Goal: Transaction & Acquisition: Purchase product/service

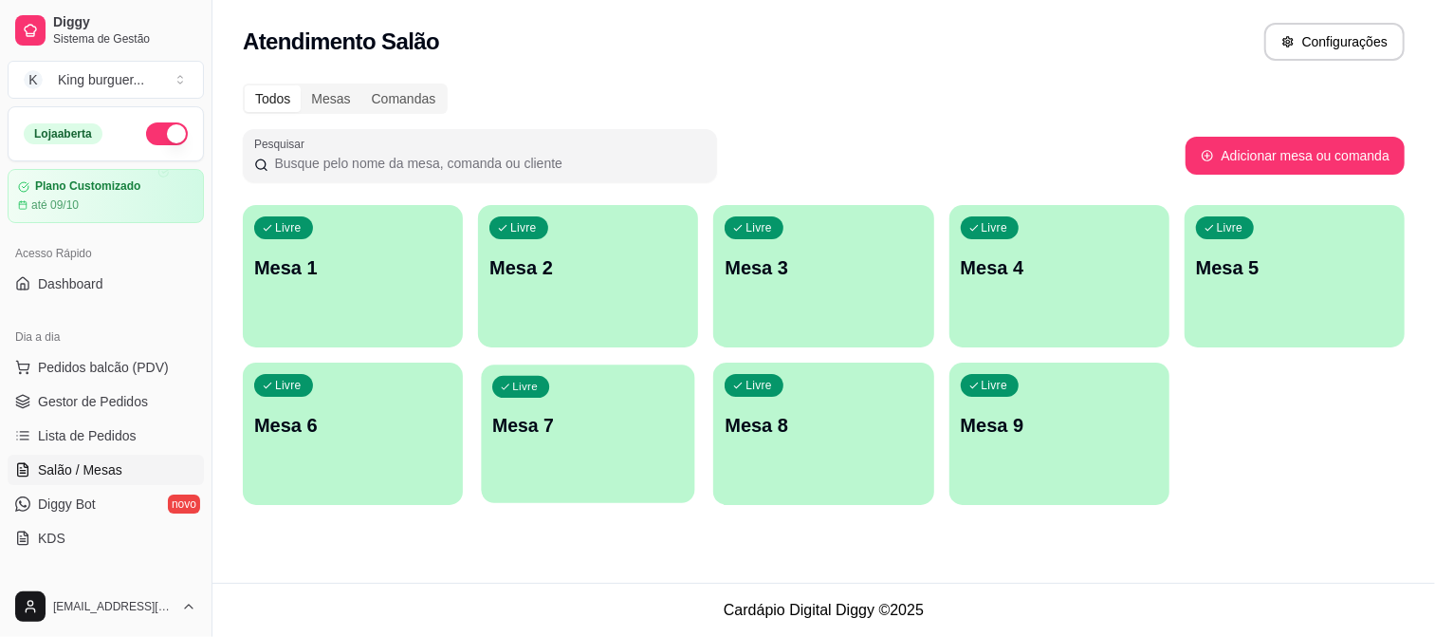
click at [500, 423] on p "Mesa 7" at bounding box center [588, 426] width 192 height 26
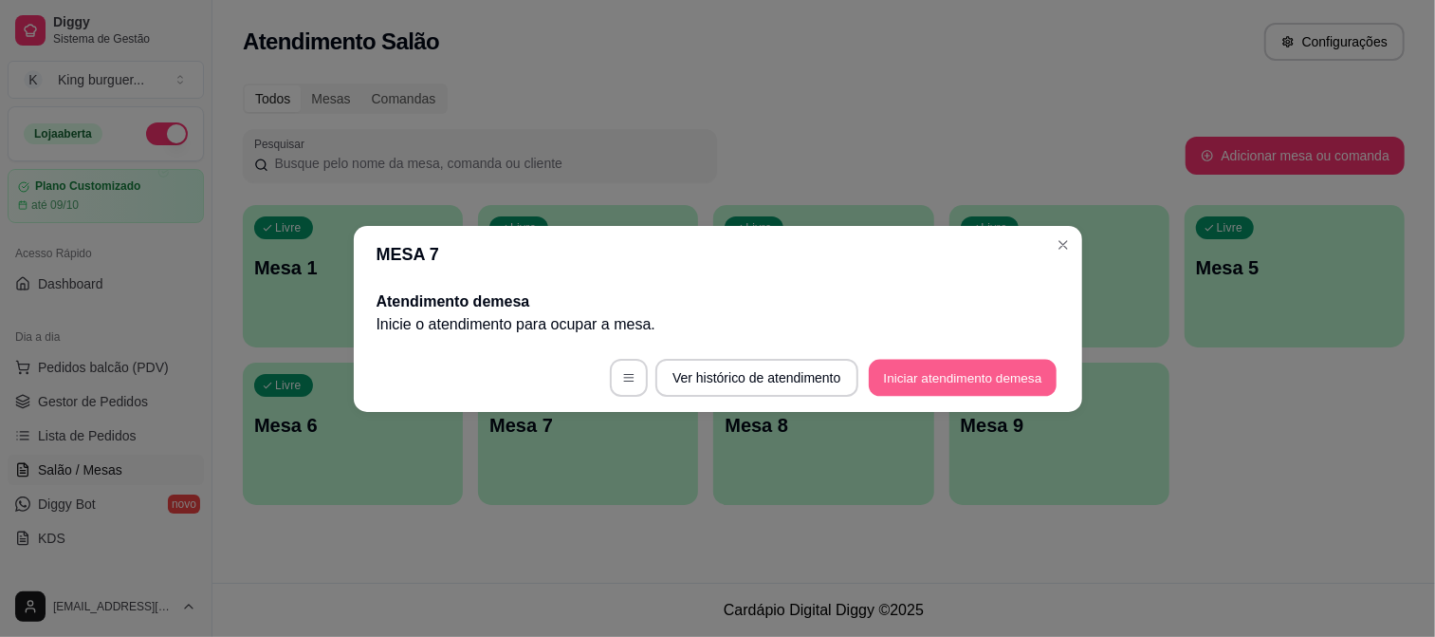
click at [934, 366] on button "Iniciar atendimento de mesa" at bounding box center [963, 377] width 188 height 37
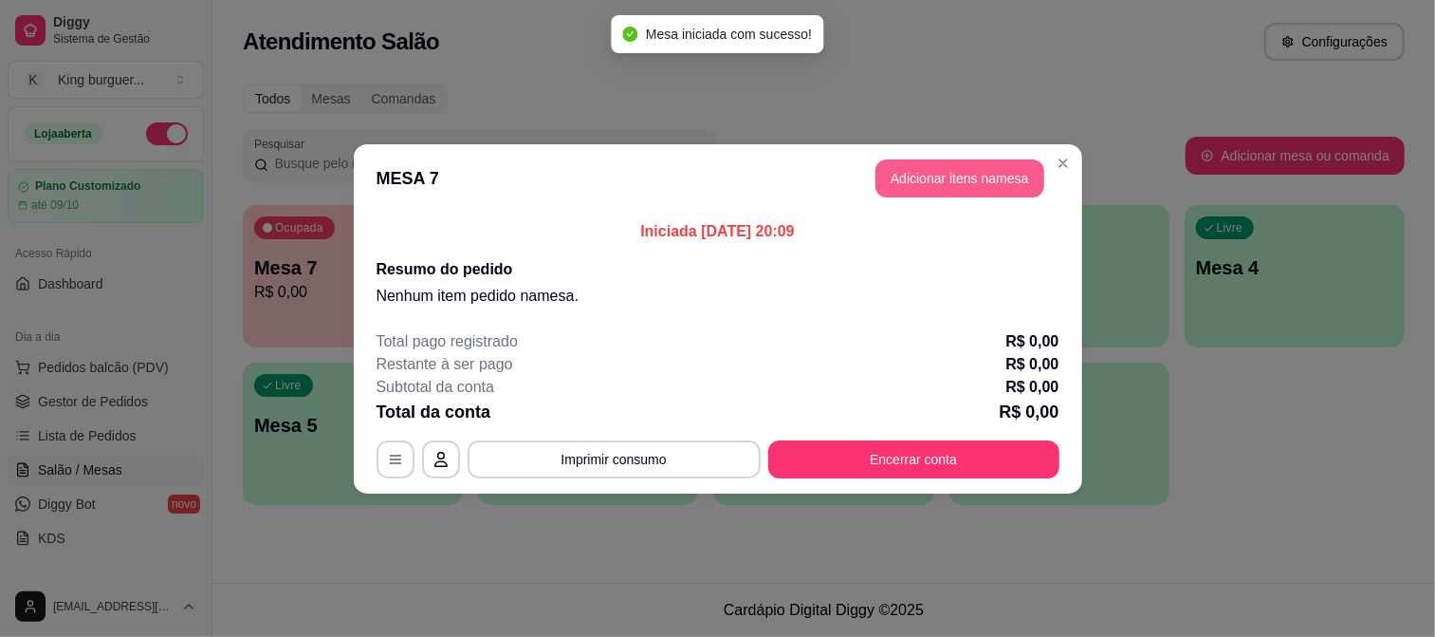
click at [927, 177] on button "Adicionar itens na mesa" at bounding box center [960, 178] width 169 height 38
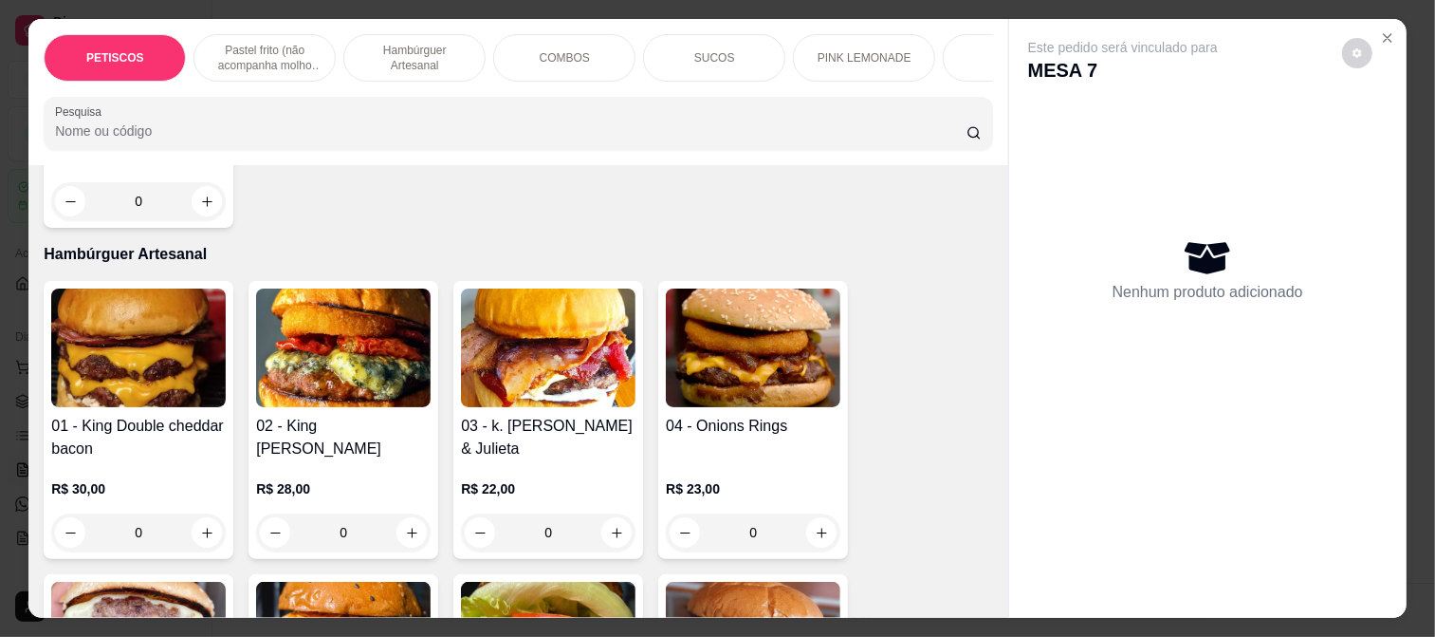
scroll to position [1159, 0]
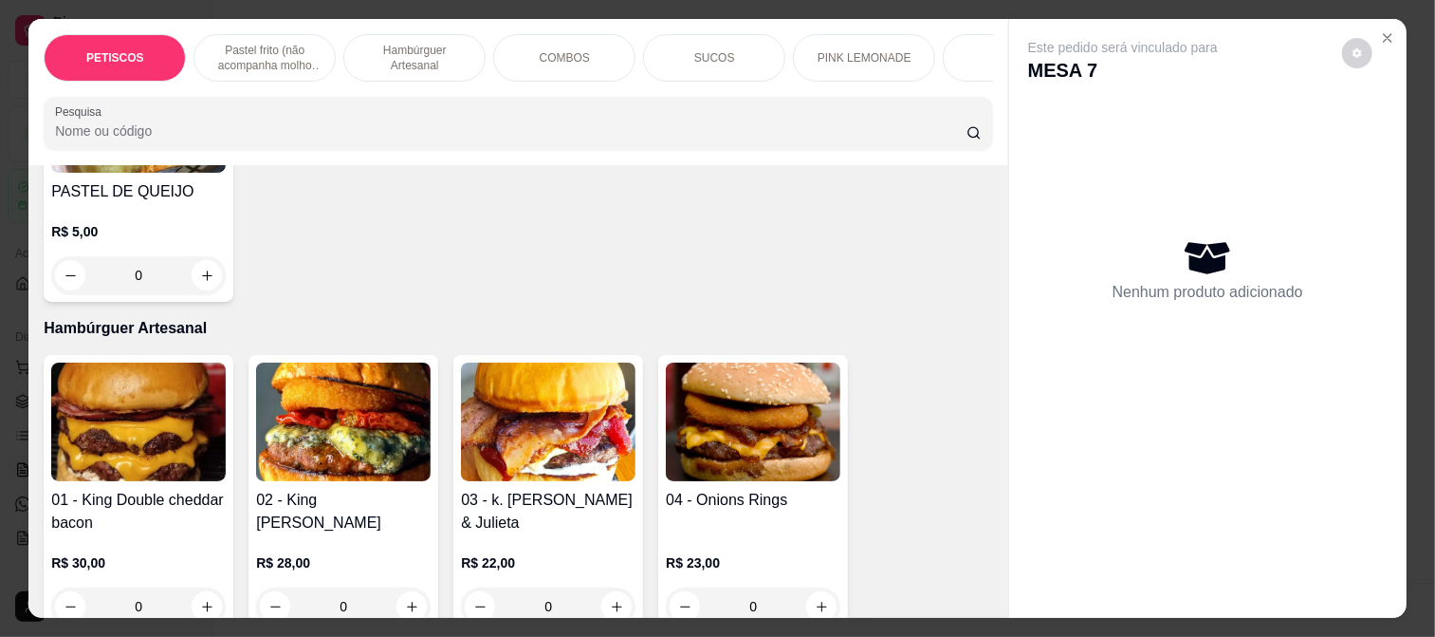
click at [552, 442] on img at bounding box center [548, 421] width 175 height 119
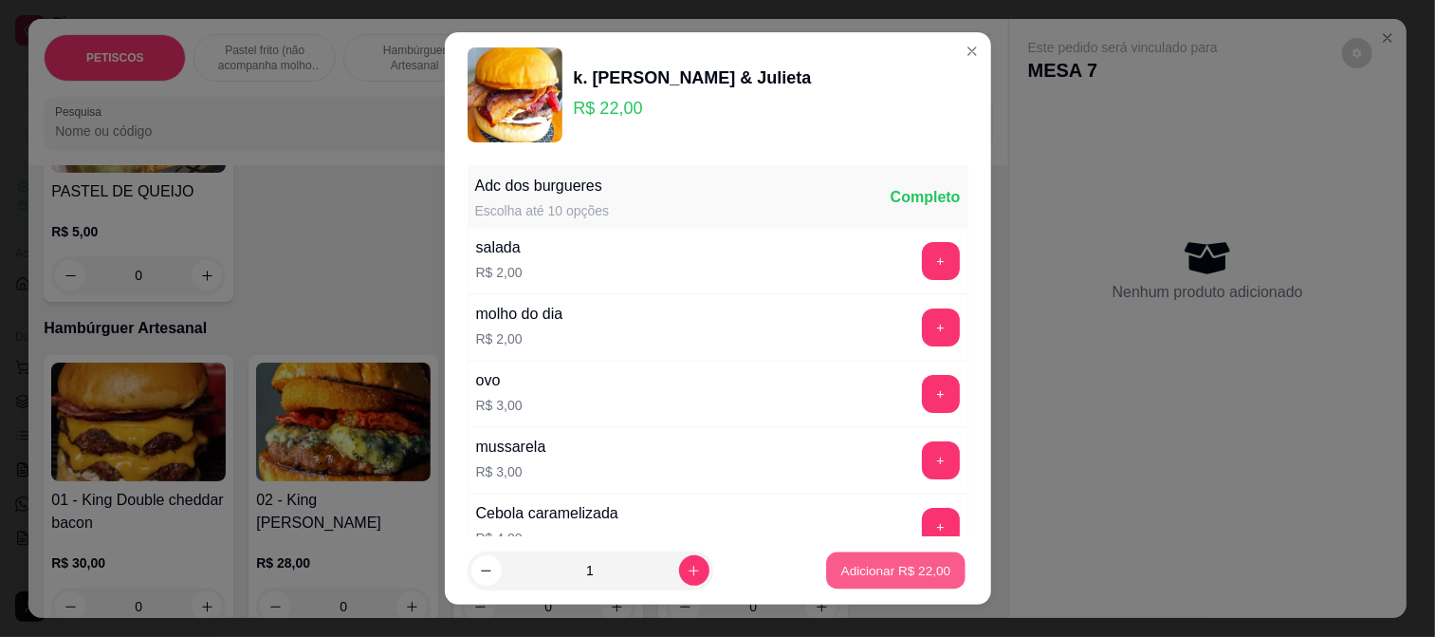
click at [867, 571] on p "Adicionar R$ 22,00" at bounding box center [896, 571] width 110 height 18
type input "1"
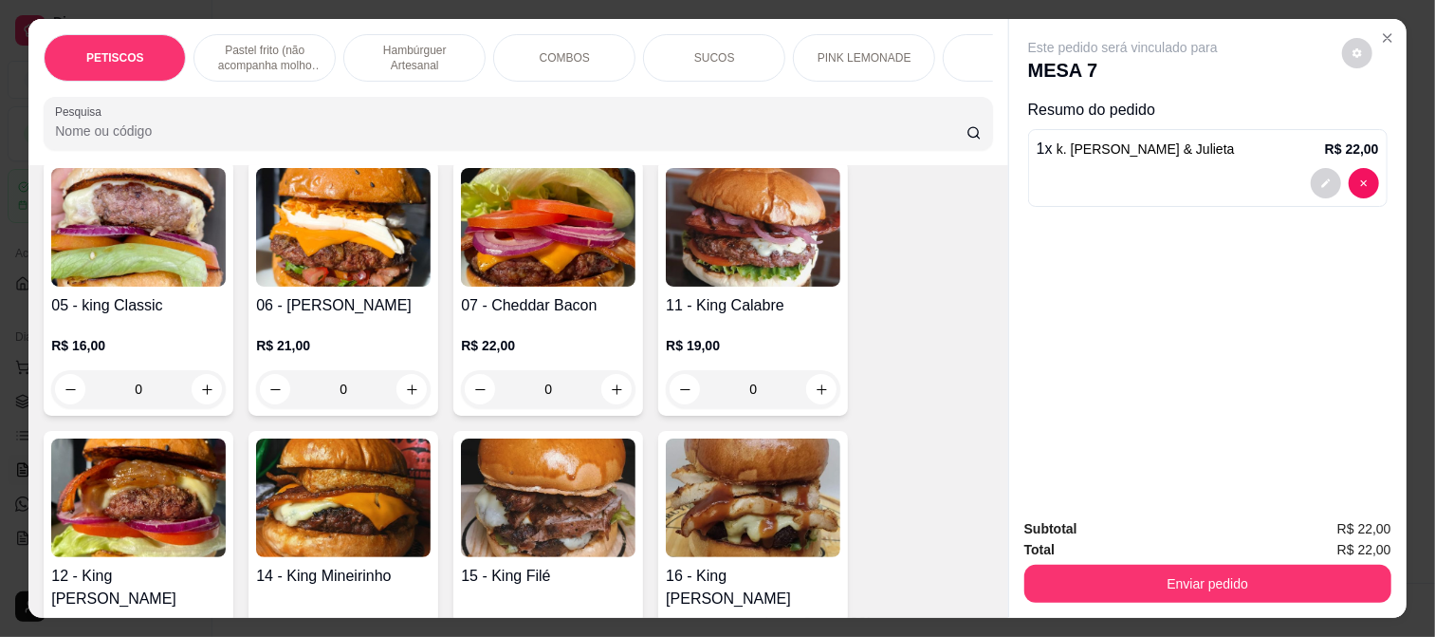
scroll to position [1686, 0]
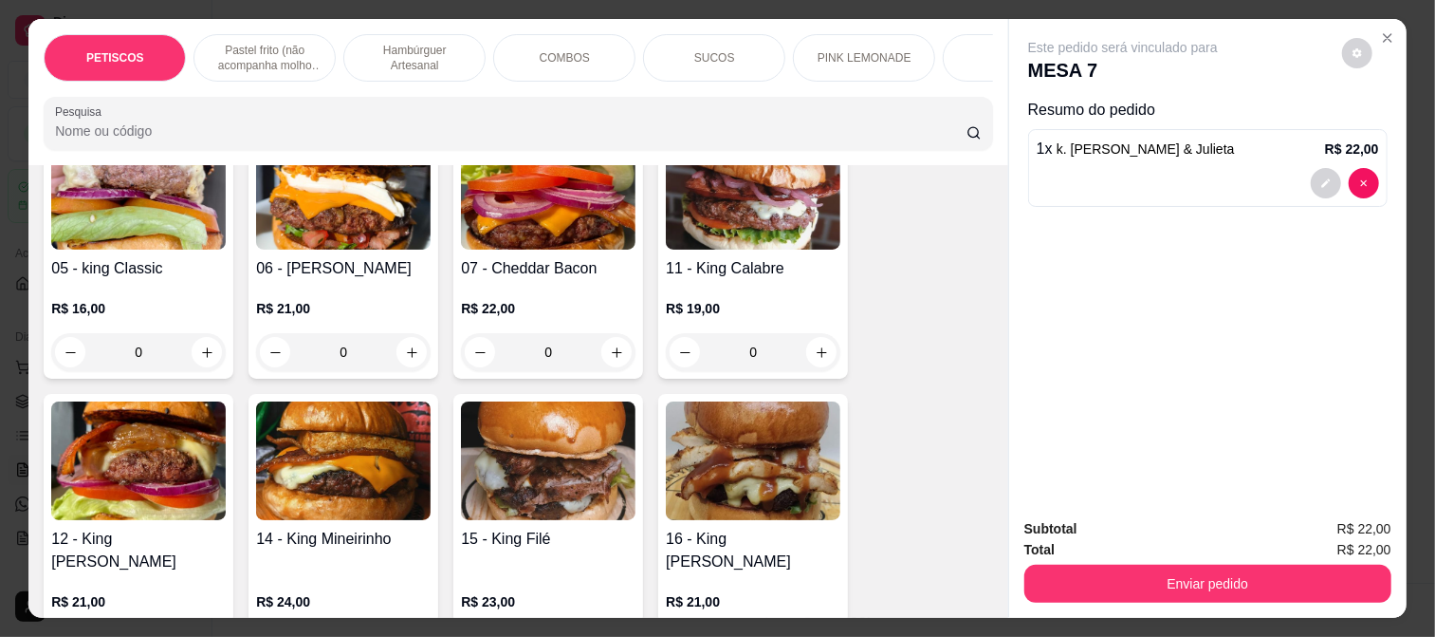
click at [147, 433] on img at bounding box center [138, 460] width 175 height 119
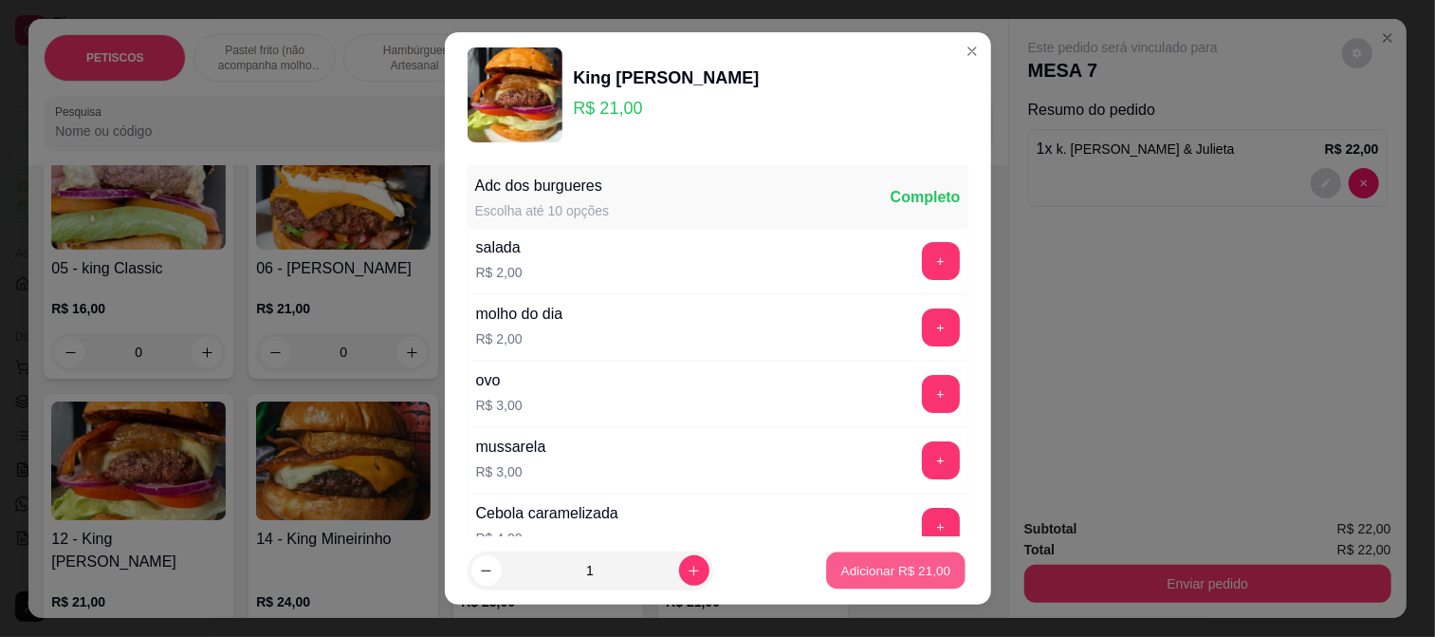
click at [841, 563] on p "Adicionar R$ 21,00" at bounding box center [896, 571] width 110 height 18
type input "1"
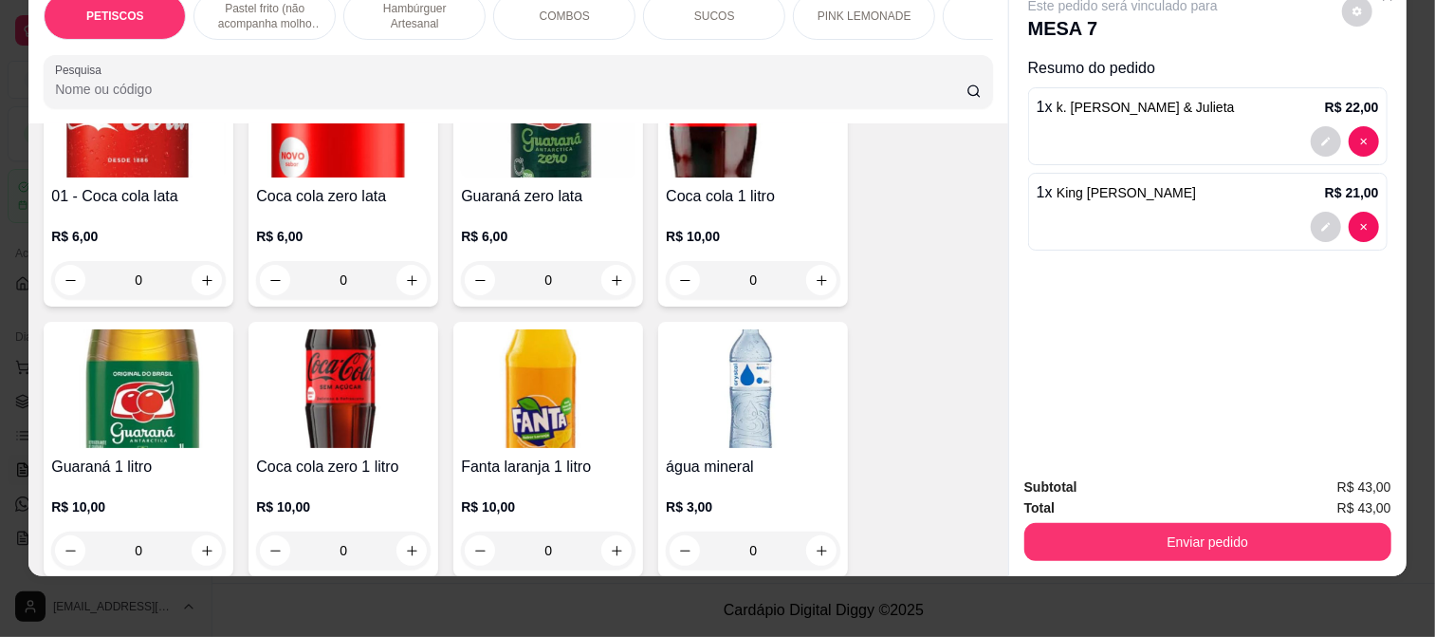
scroll to position [4716, 0]
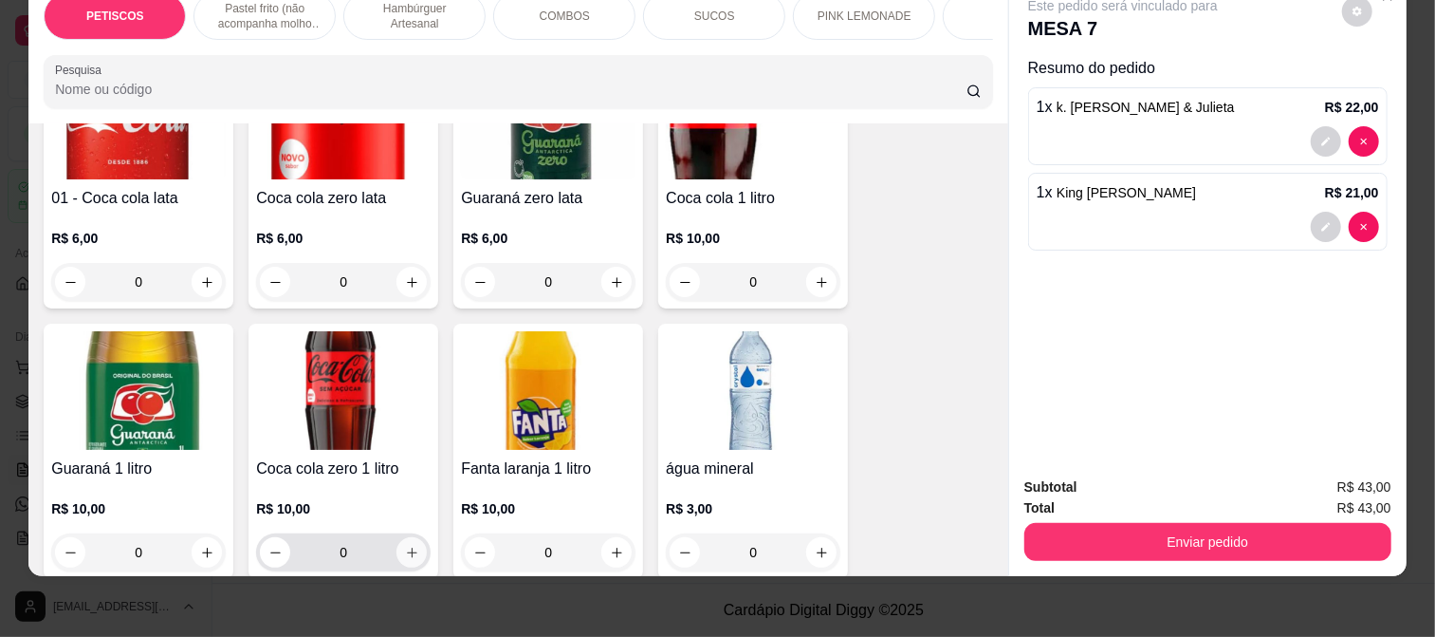
click at [405, 546] on icon "increase-product-quantity" at bounding box center [412, 553] width 14 height 14
type input "1"
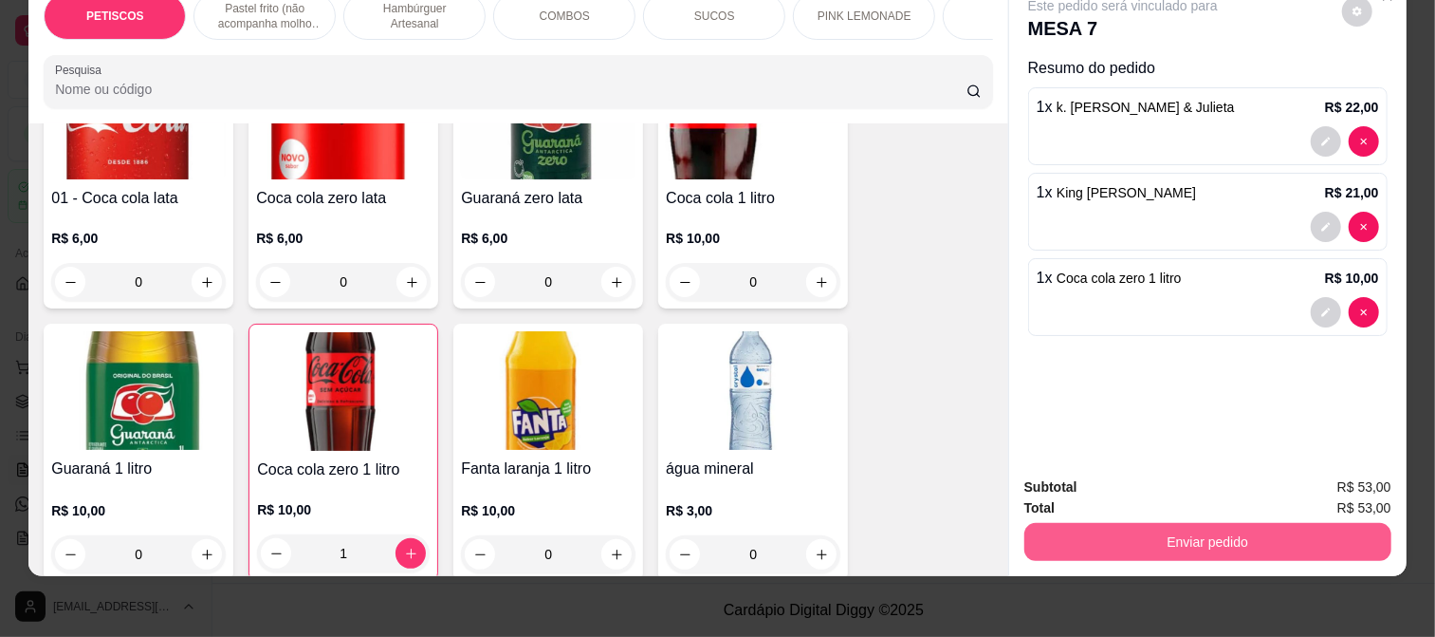
click at [1073, 523] on button "Enviar pedido" at bounding box center [1208, 542] width 367 height 38
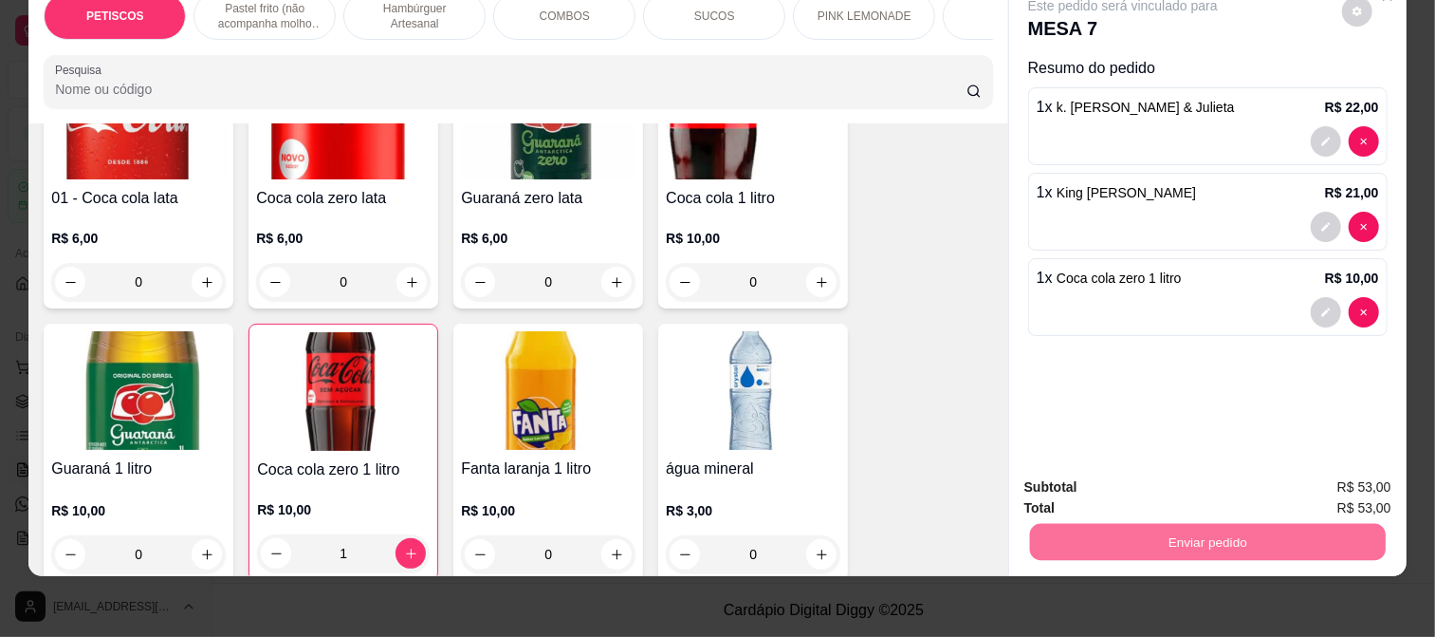
click at [1135, 480] on button "Não registrar e enviar pedido" at bounding box center [1144, 479] width 197 height 36
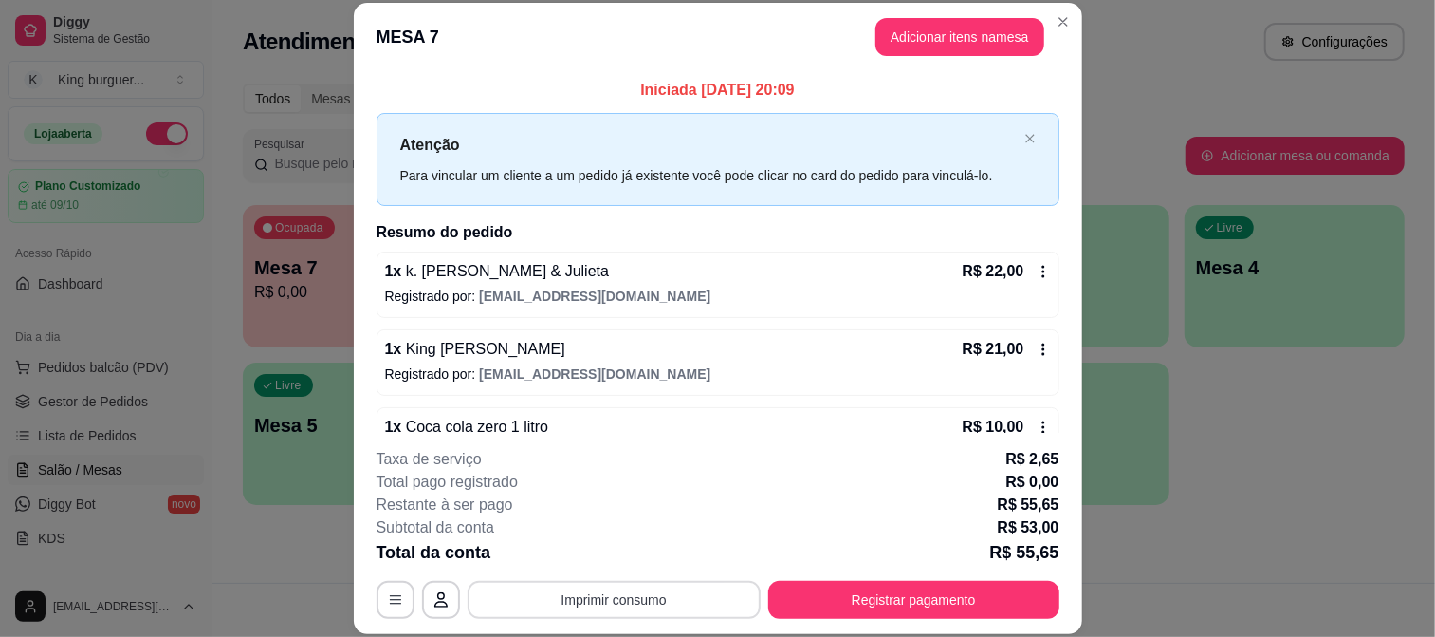
click at [589, 602] on button "Imprimir consumo" at bounding box center [614, 600] width 293 height 38
click at [631, 554] on button "IMPRESSORA" at bounding box center [612, 555] width 133 height 29
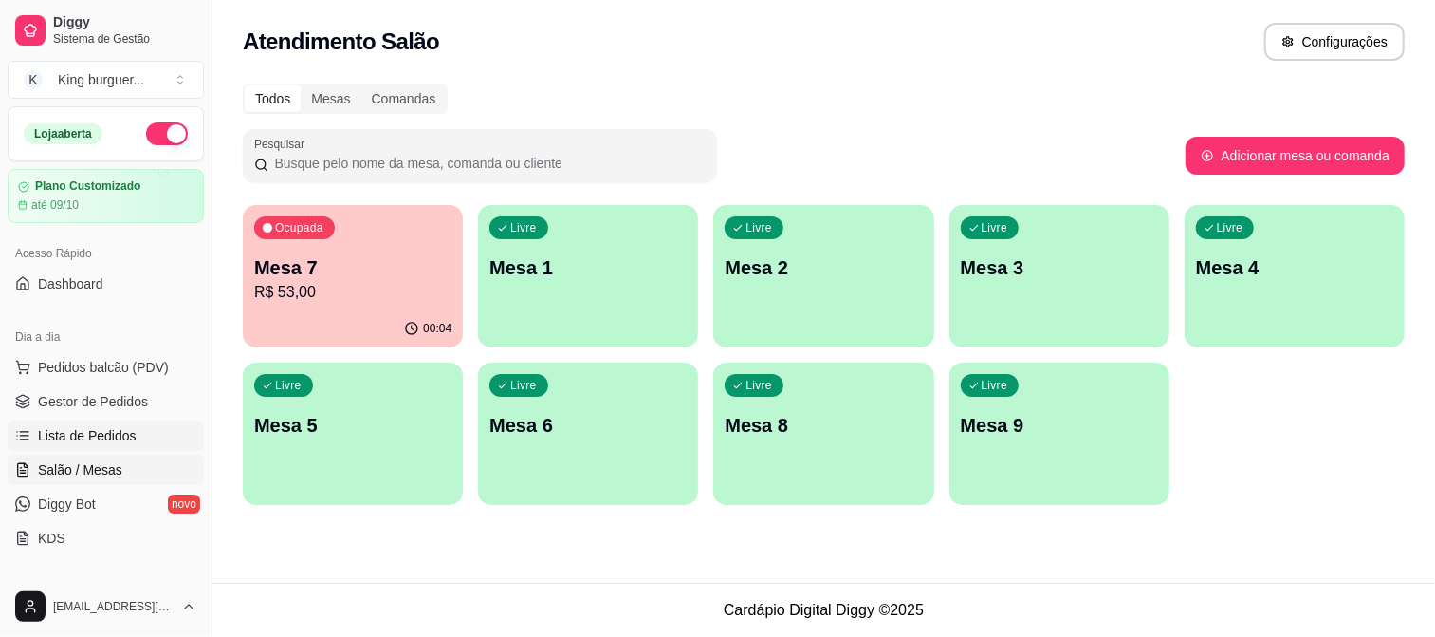
click at [78, 437] on span "Lista de Pedidos" at bounding box center [87, 435] width 99 height 19
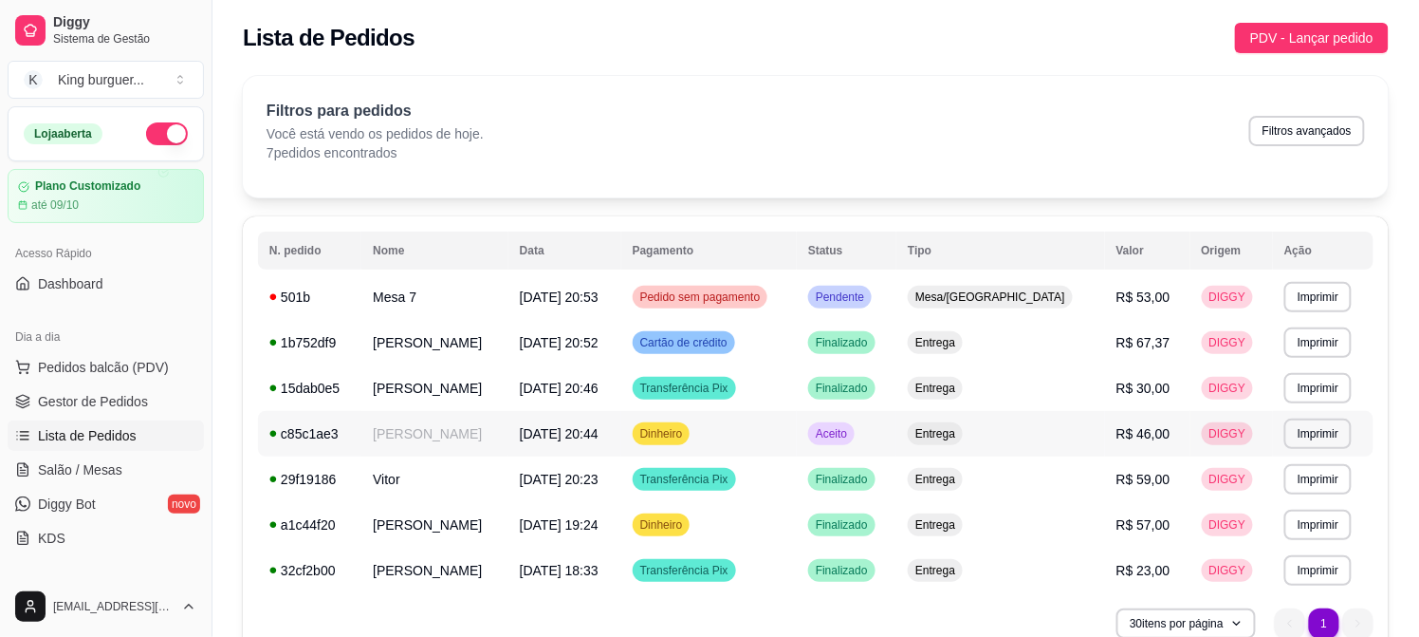
click at [599, 440] on span "[DATE] 20:44" at bounding box center [559, 433] width 79 height 15
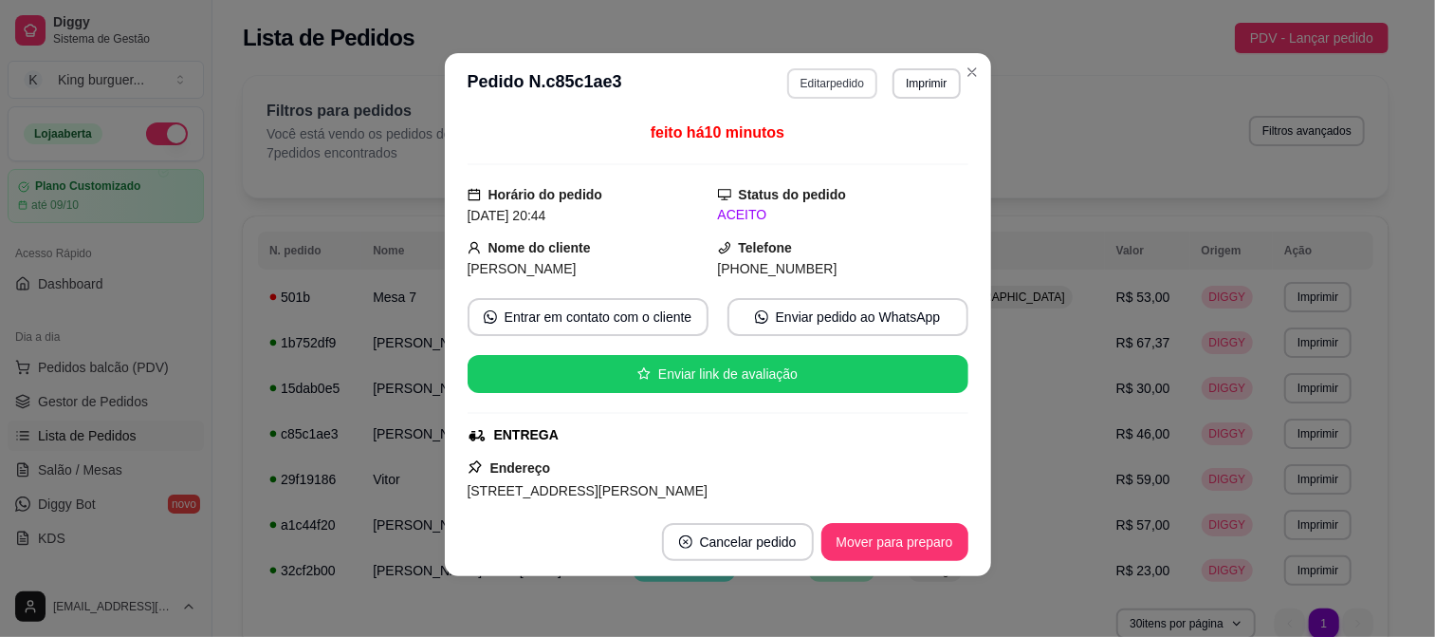
click at [808, 81] on button "Editar pedido" at bounding box center [832, 83] width 90 height 30
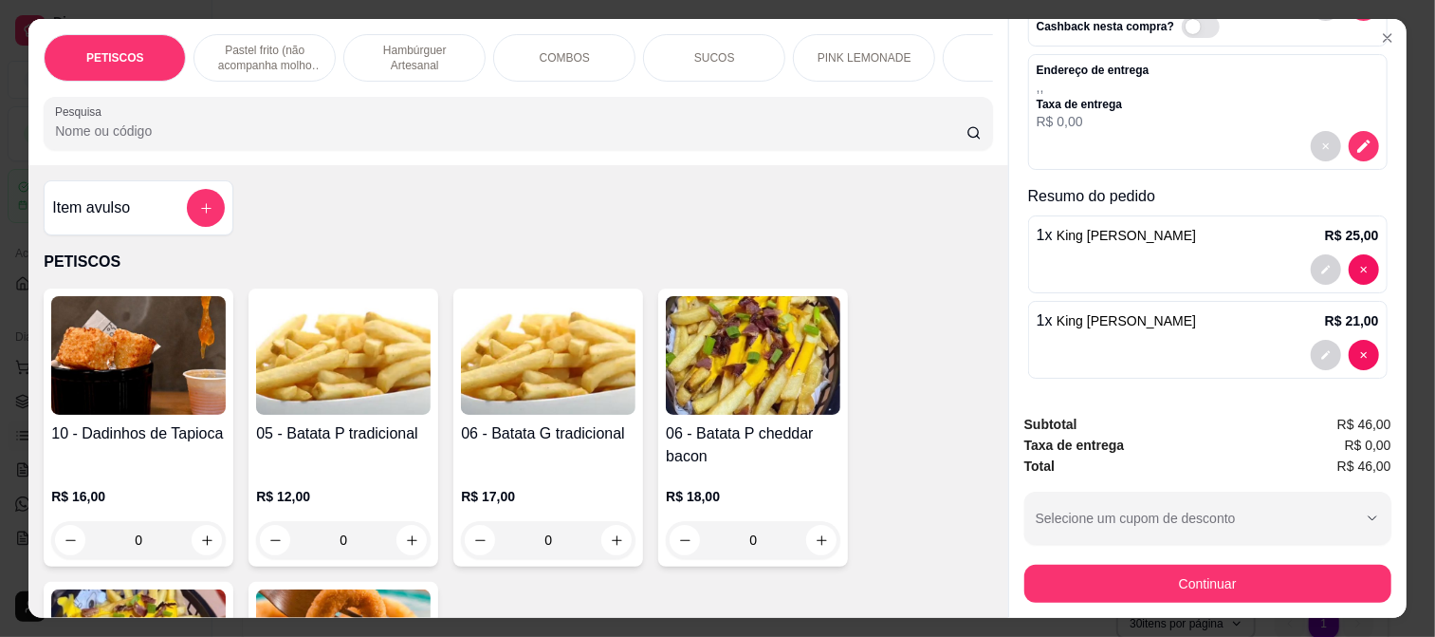
scroll to position [154, 0]
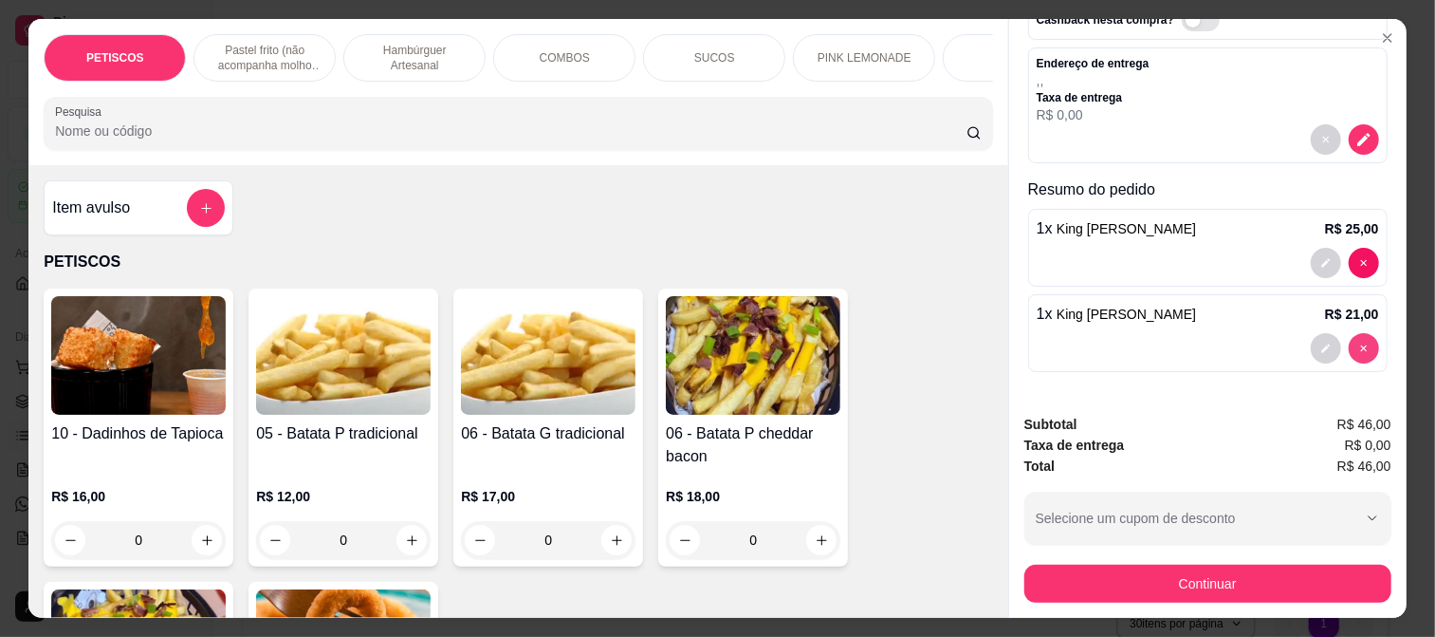
type input "0"
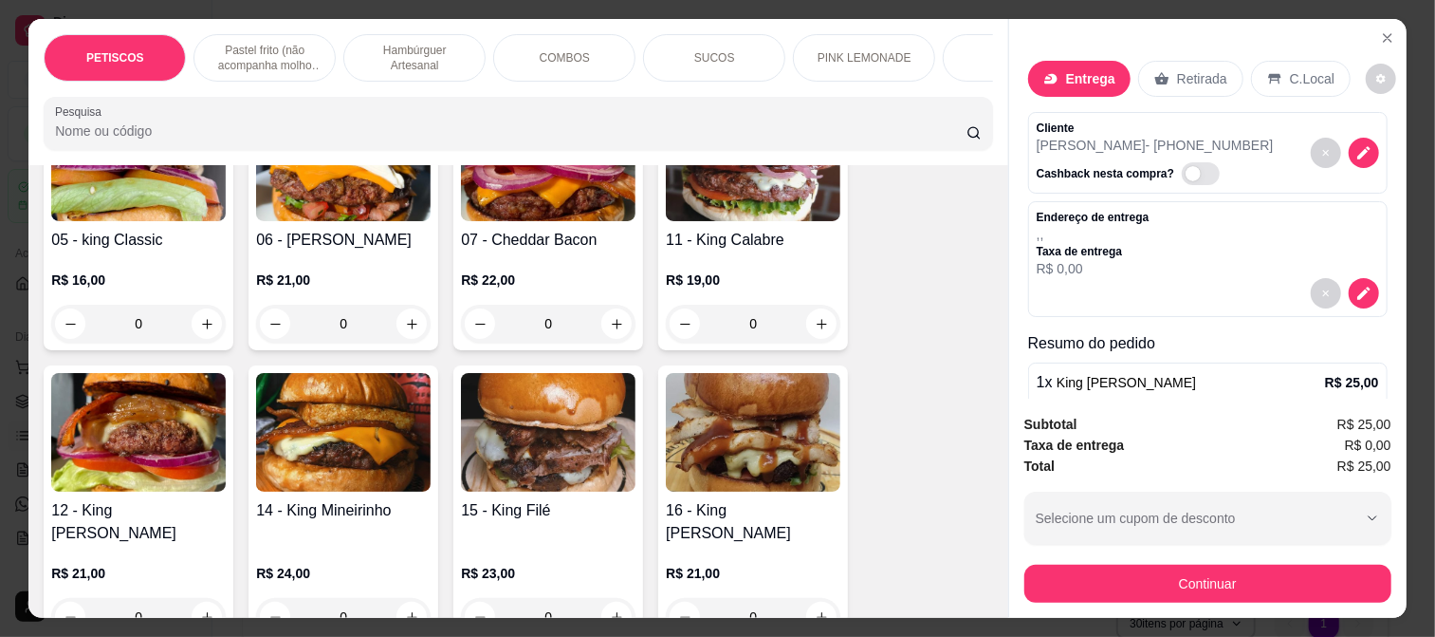
scroll to position [1897, 0]
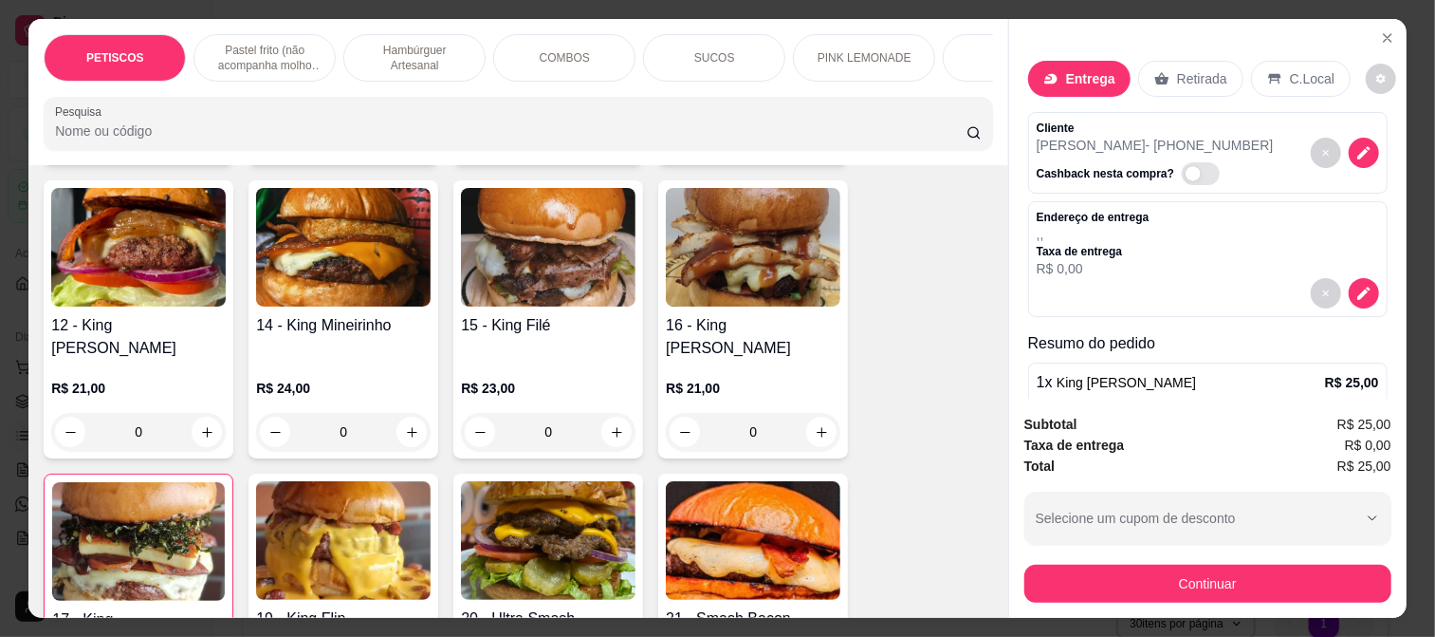
click at [161, 260] on img at bounding box center [138, 247] width 175 height 119
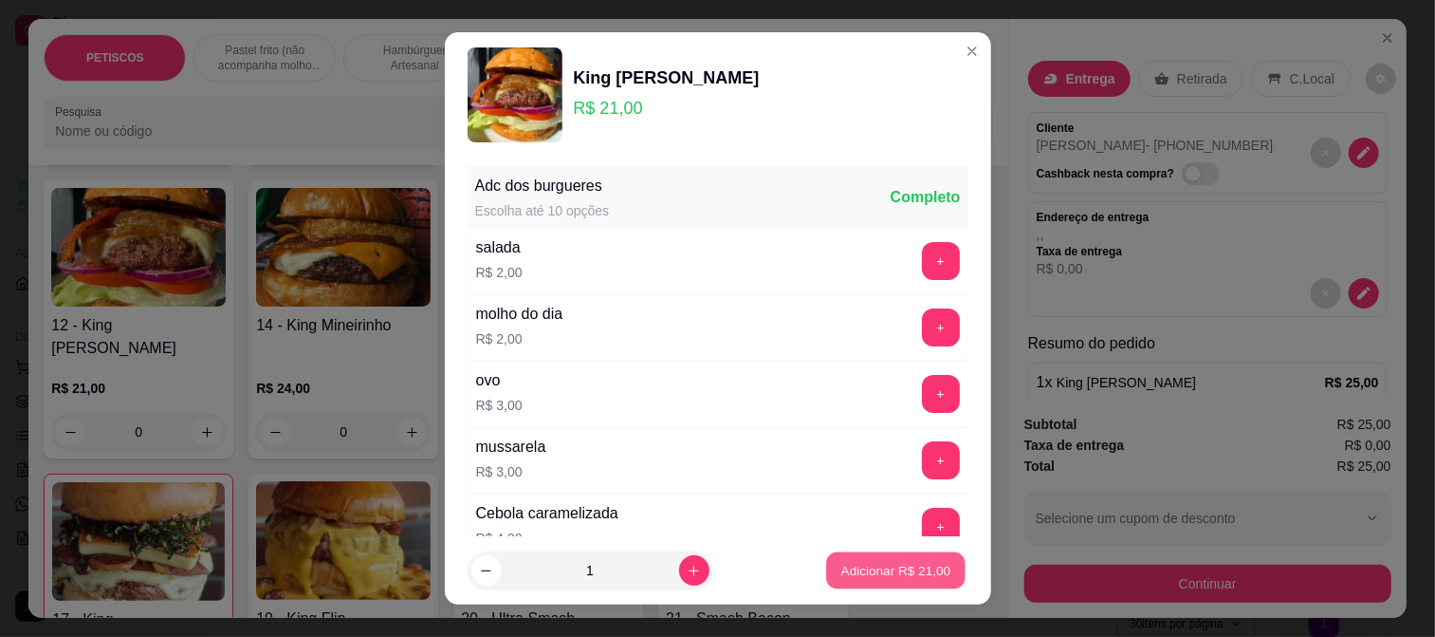
click at [836, 584] on button "Adicionar R$ 21,00" at bounding box center [896, 570] width 139 height 37
type input "1"
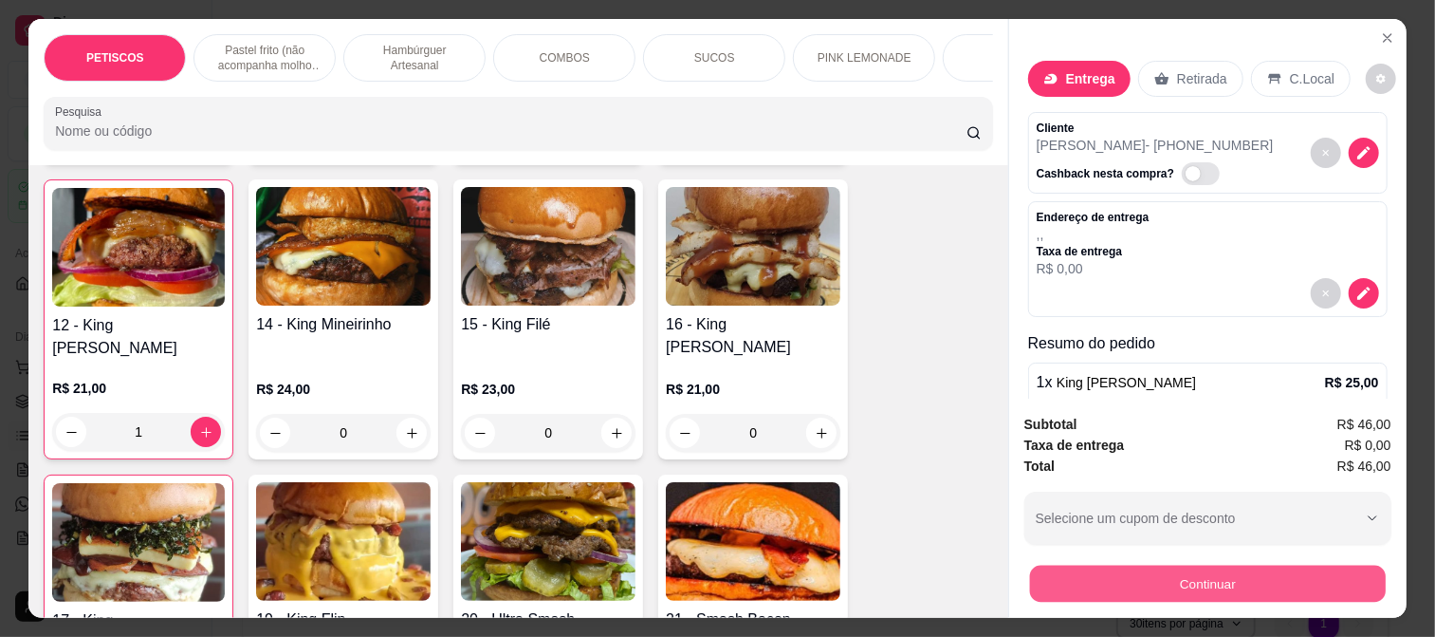
click at [1151, 576] on button "Continuar" at bounding box center [1208, 582] width 356 height 37
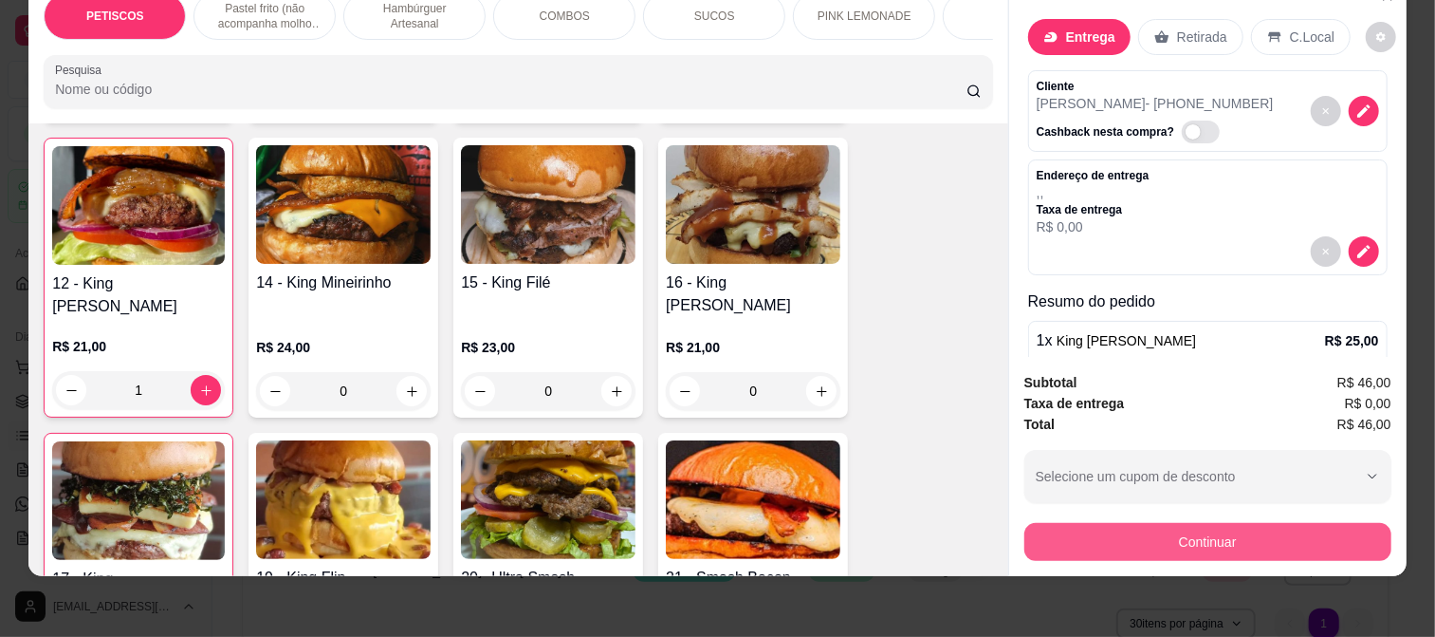
scroll to position [0, 0]
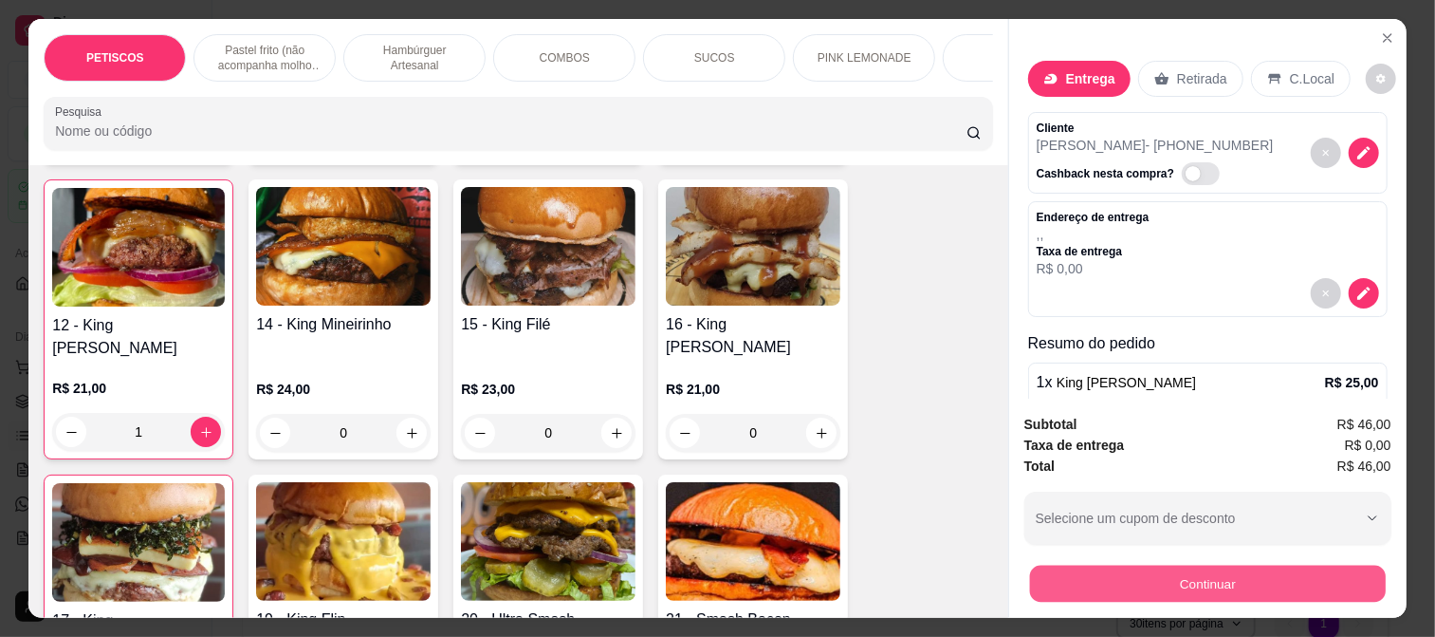
click at [1188, 570] on button "Continuar" at bounding box center [1208, 582] width 356 height 37
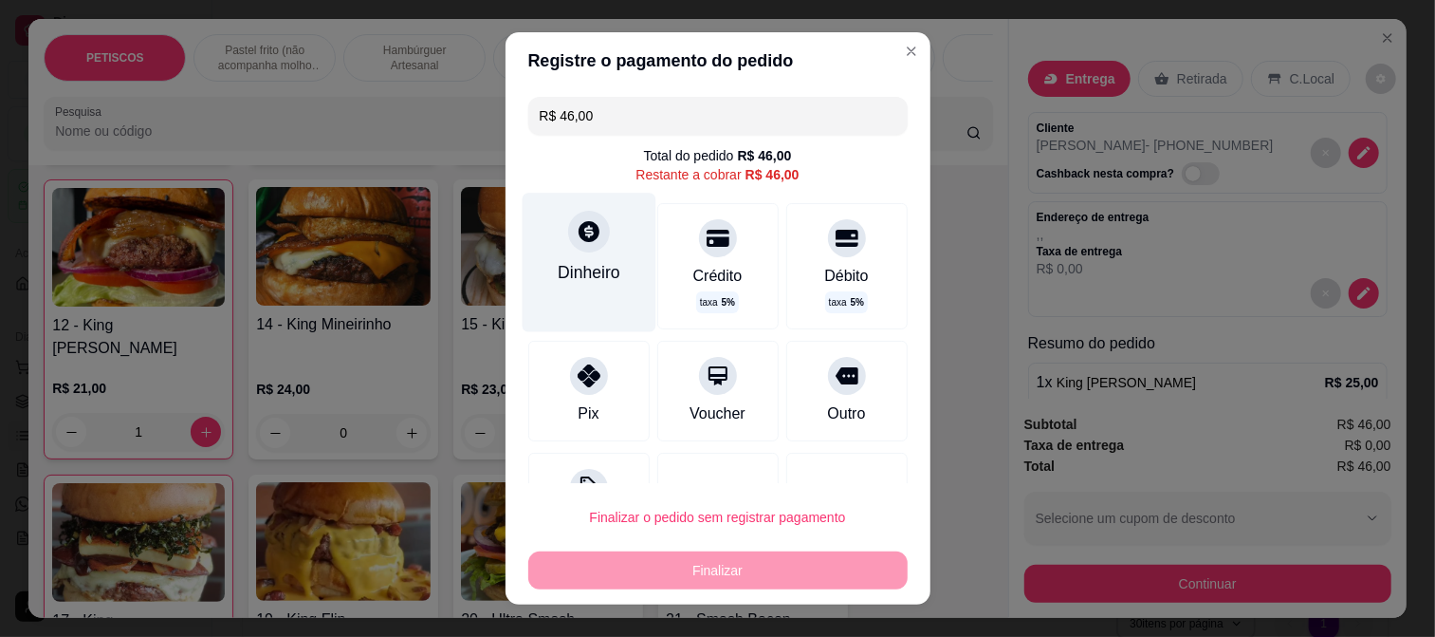
click at [571, 260] on div "Dinheiro" at bounding box center [589, 272] width 63 height 25
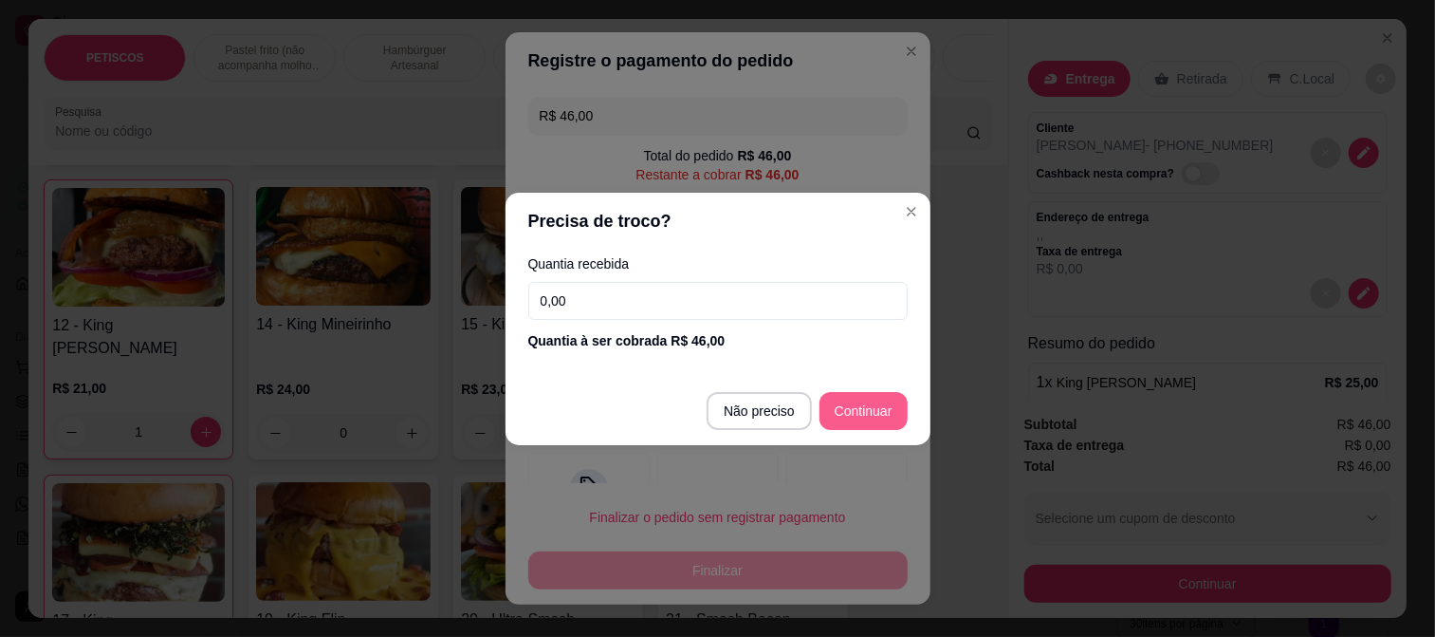
type input "R$ 0,00"
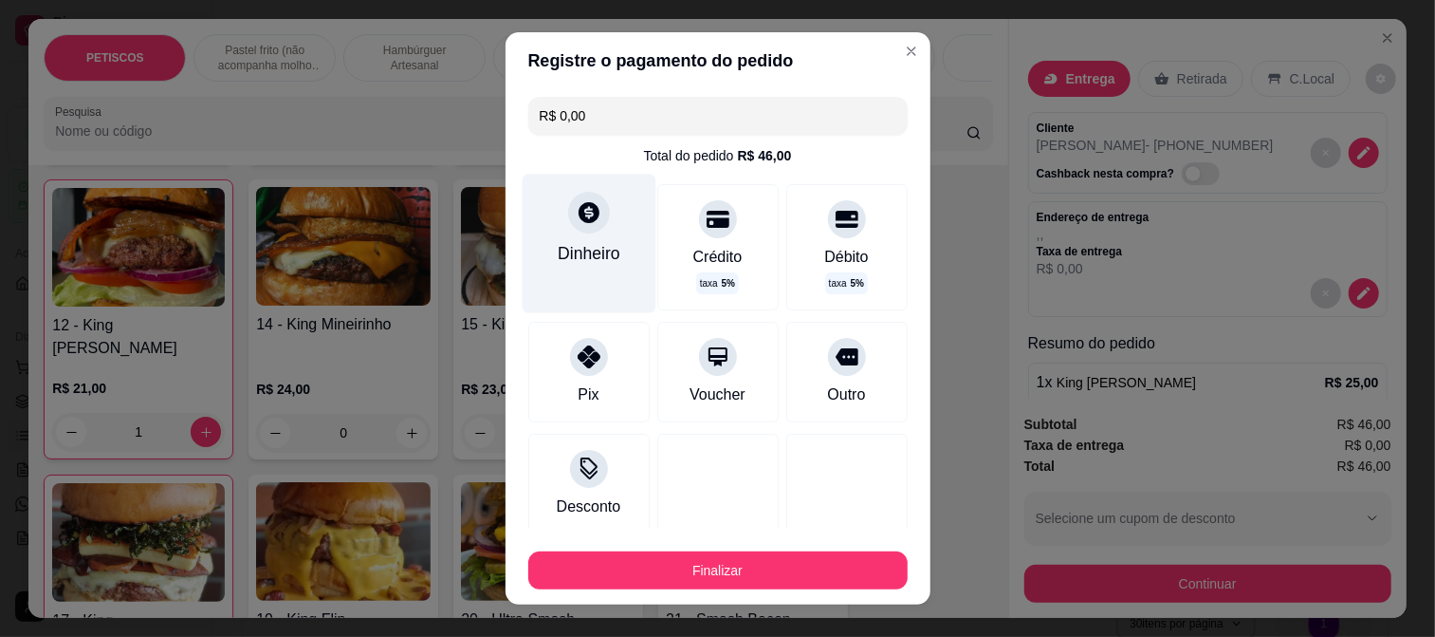
click at [583, 221] on icon at bounding box center [588, 211] width 25 height 25
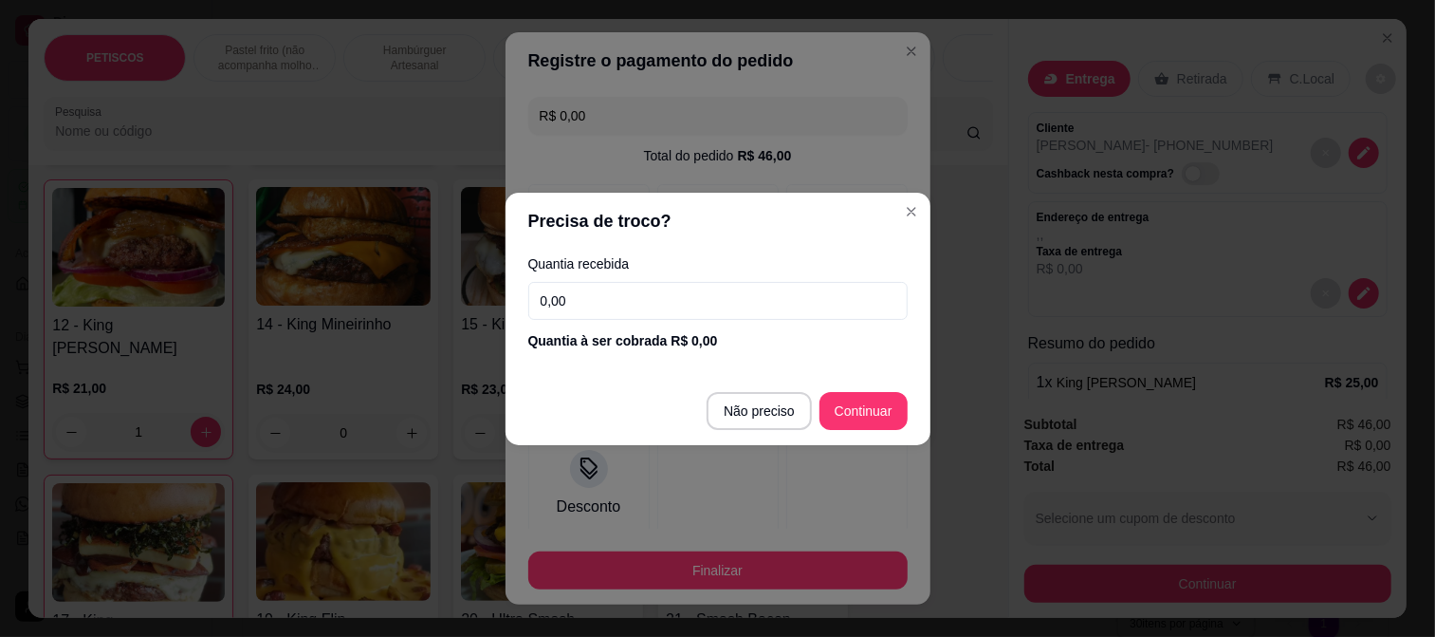
drag, startPoint x: 570, startPoint y: 292, endPoint x: 403, endPoint y: 302, distance: 167.2
click at [403, 302] on div "Precisa de troco? Quantia recebida 0,00 Quantia à ser cobrada R$ 0,00 Não preci…" at bounding box center [717, 318] width 1435 height 637
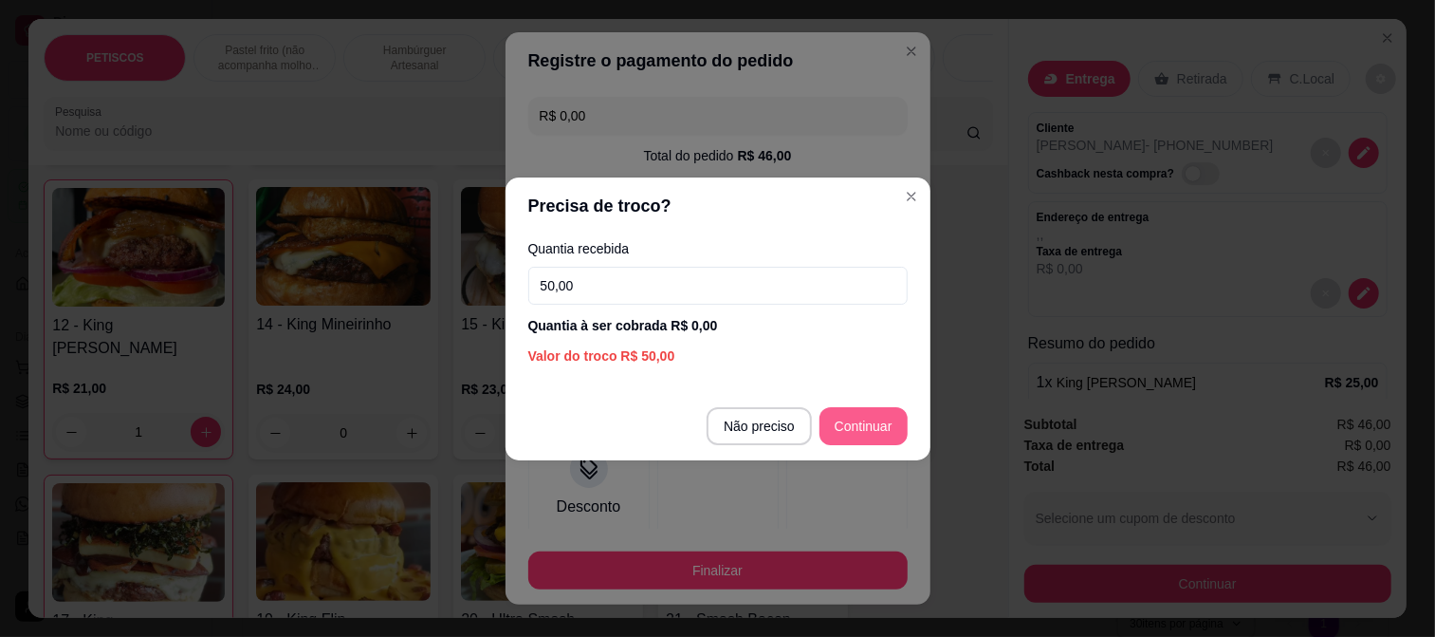
type input "50,00"
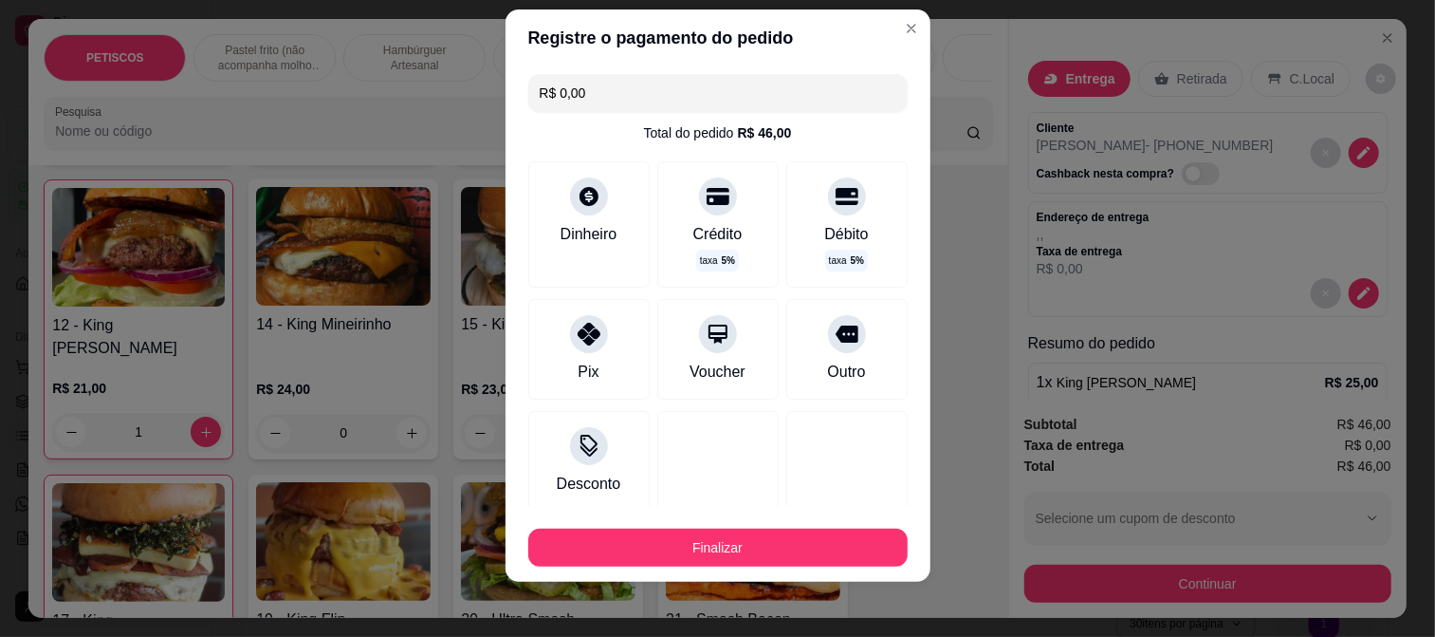
scroll to position [28, 0]
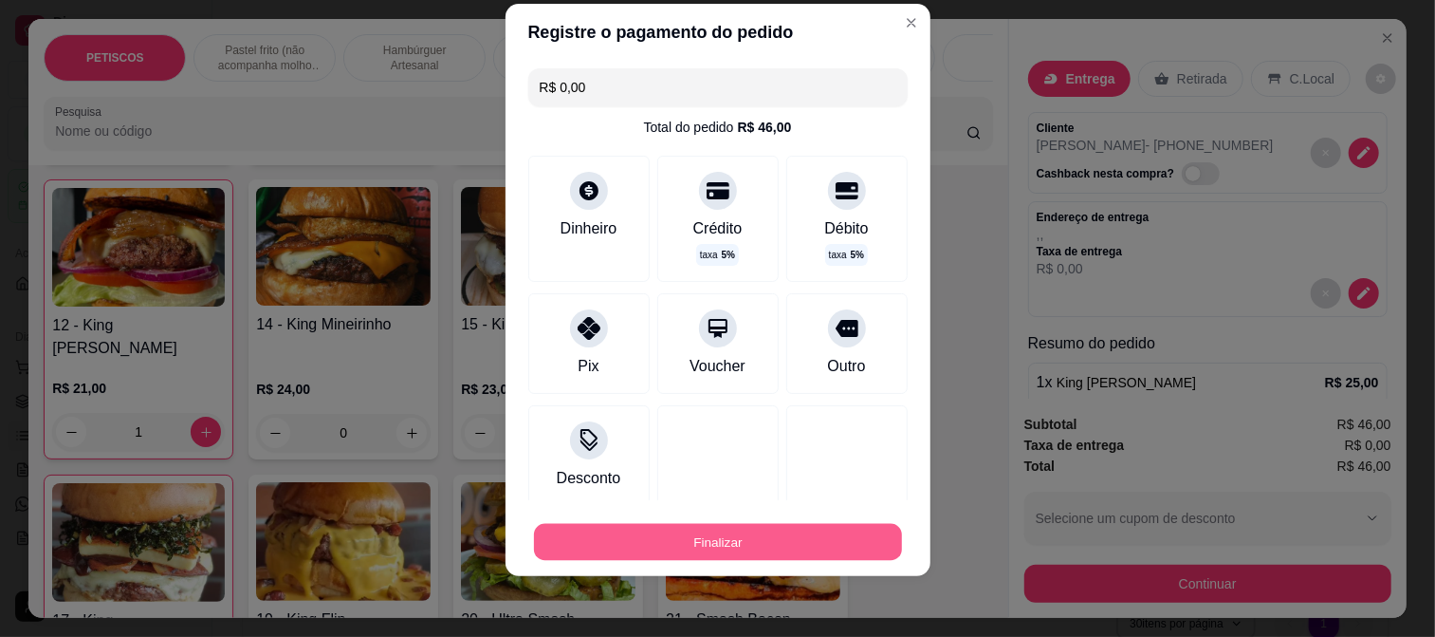
click at [694, 548] on button "Finalizar" at bounding box center [718, 542] width 368 height 37
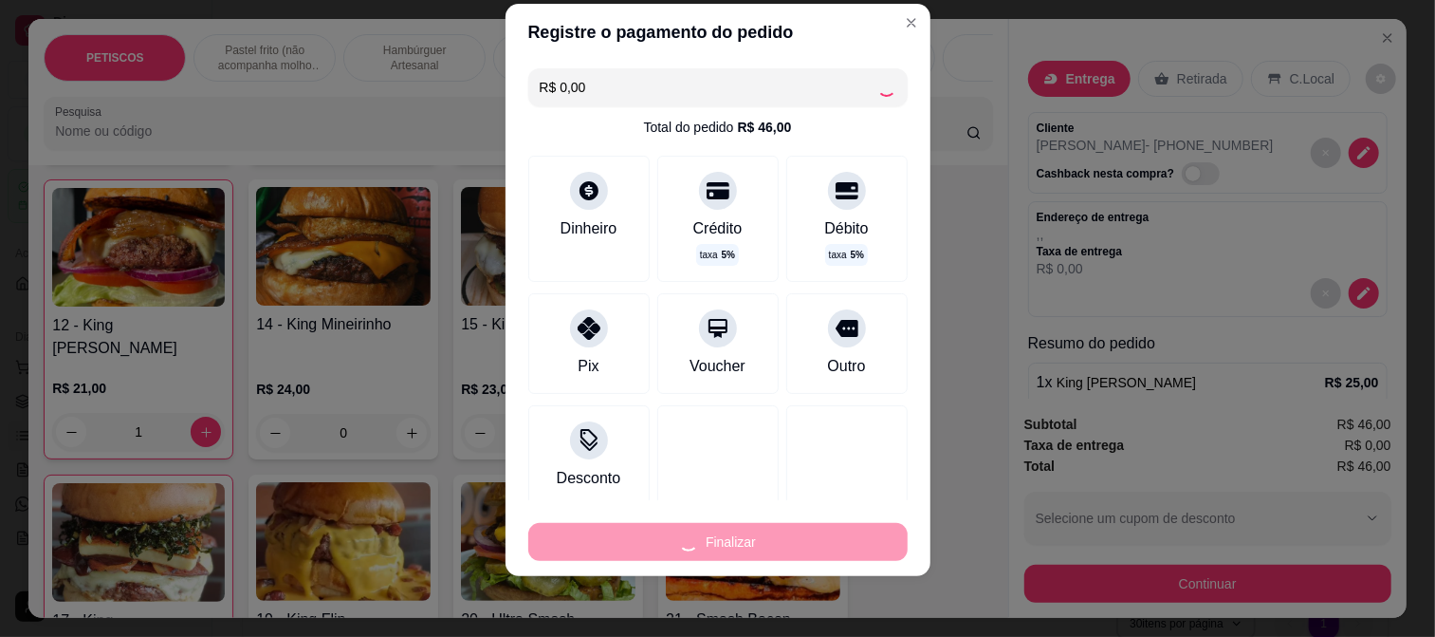
type input "0"
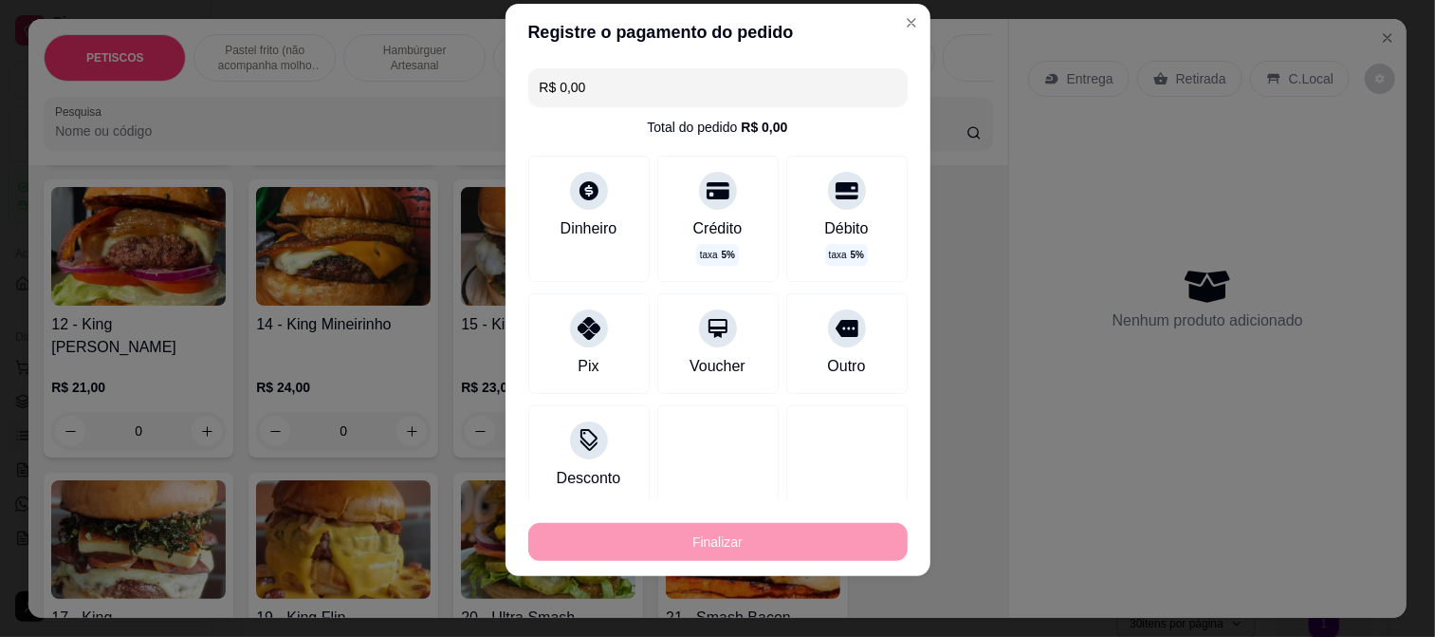
type input "-R$ 46,00"
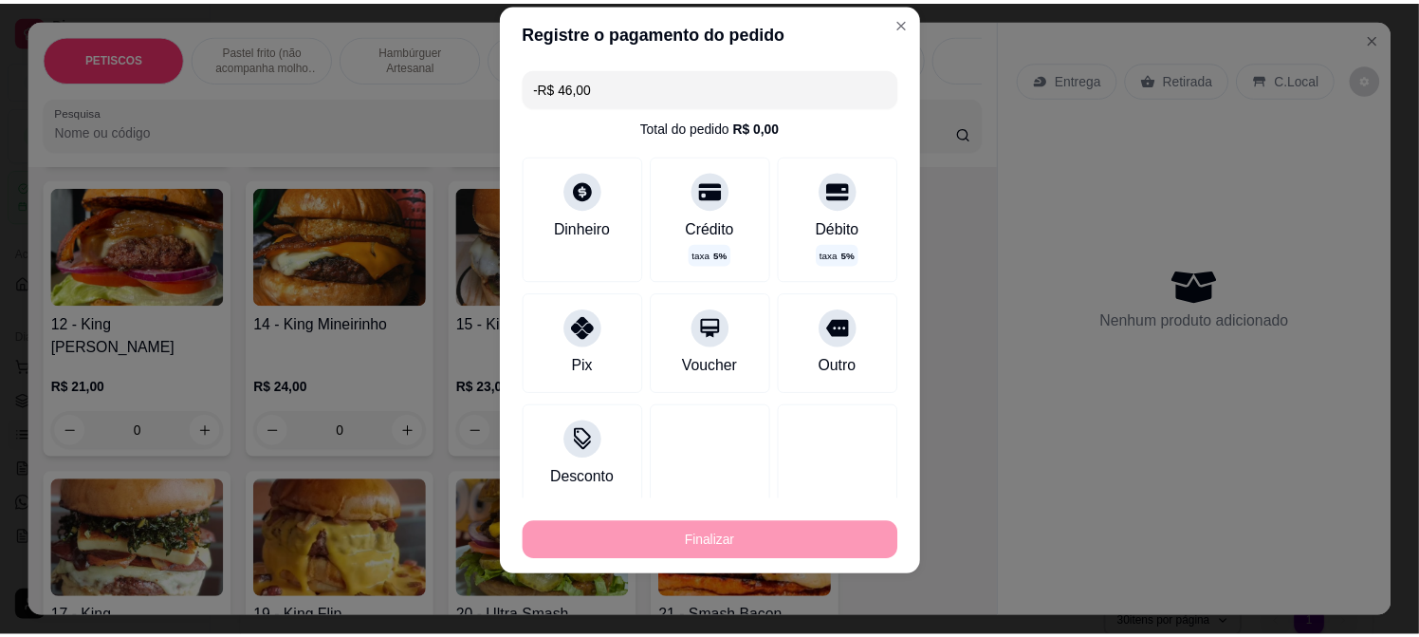
scroll to position [1897, 0]
